Goal: Check status: Check status

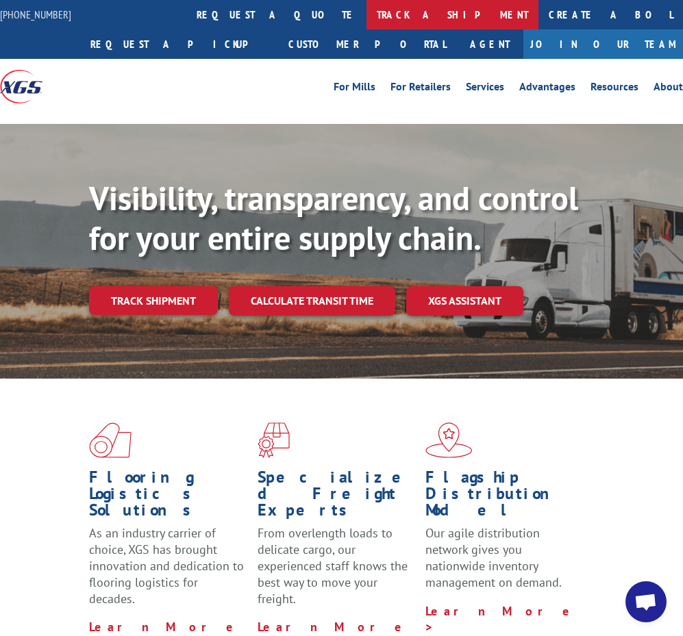
click at [366, 20] on link "track a shipment" at bounding box center [452, 14] width 172 height 29
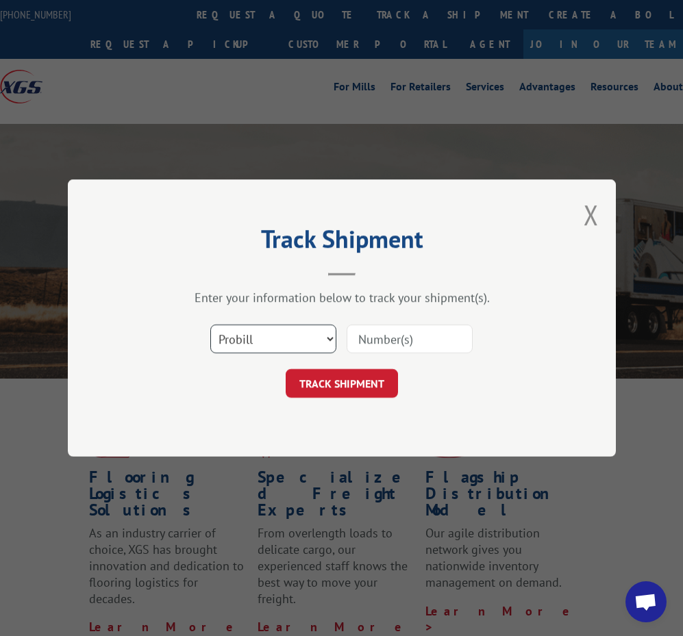
click at [296, 345] on select "Select category... Probill BOL PO" at bounding box center [273, 339] width 126 height 29
select select "bol"
click at [210, 325] on select "Select category... Probill BOL PO" at bounding box center [273, 339] width 126 height 29
click at [273, 338] on select "Select category... Probill BOL PO" at bounding box center [273, 339] width 126 height 29
click at [262, 326] on select "Select category... Probill BOL PO" at bounding box center [273, 339] width 126 height 29
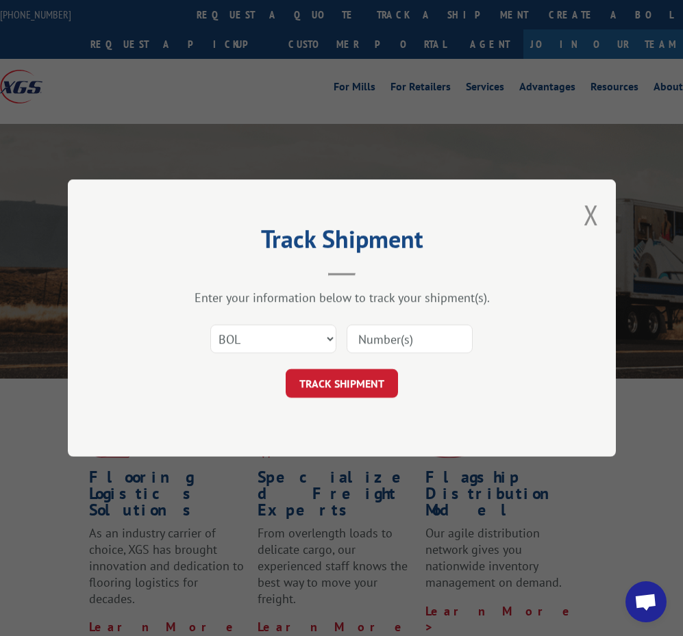
click at [381, 349] on input at bounding box center [410, 339] width 126 height 29
type input "7086973"
click at [359, 386] on button "TRACK SHIPMENT" at bounding box center [342, 383] width 112 height 29
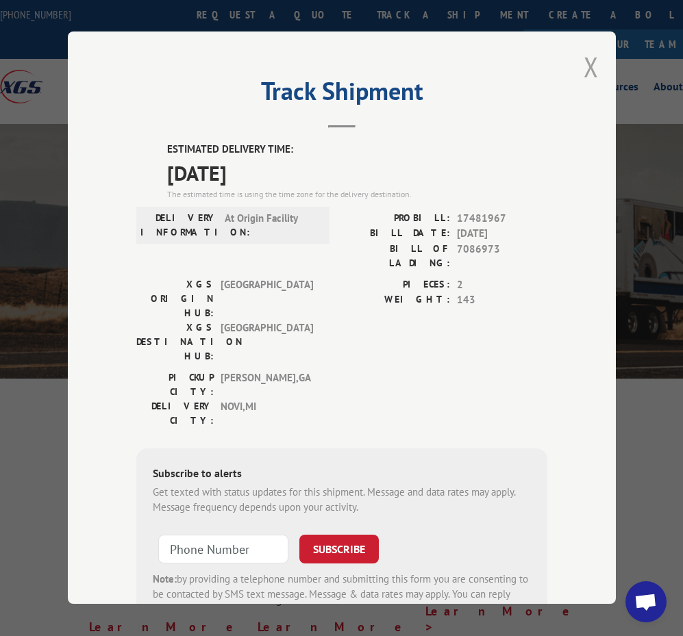
click at [588, 69] on button "Close modal" at bounding box center [591, 67] width 15 height 36
